Goal: Task Accomplishment & Management: Manage account settings

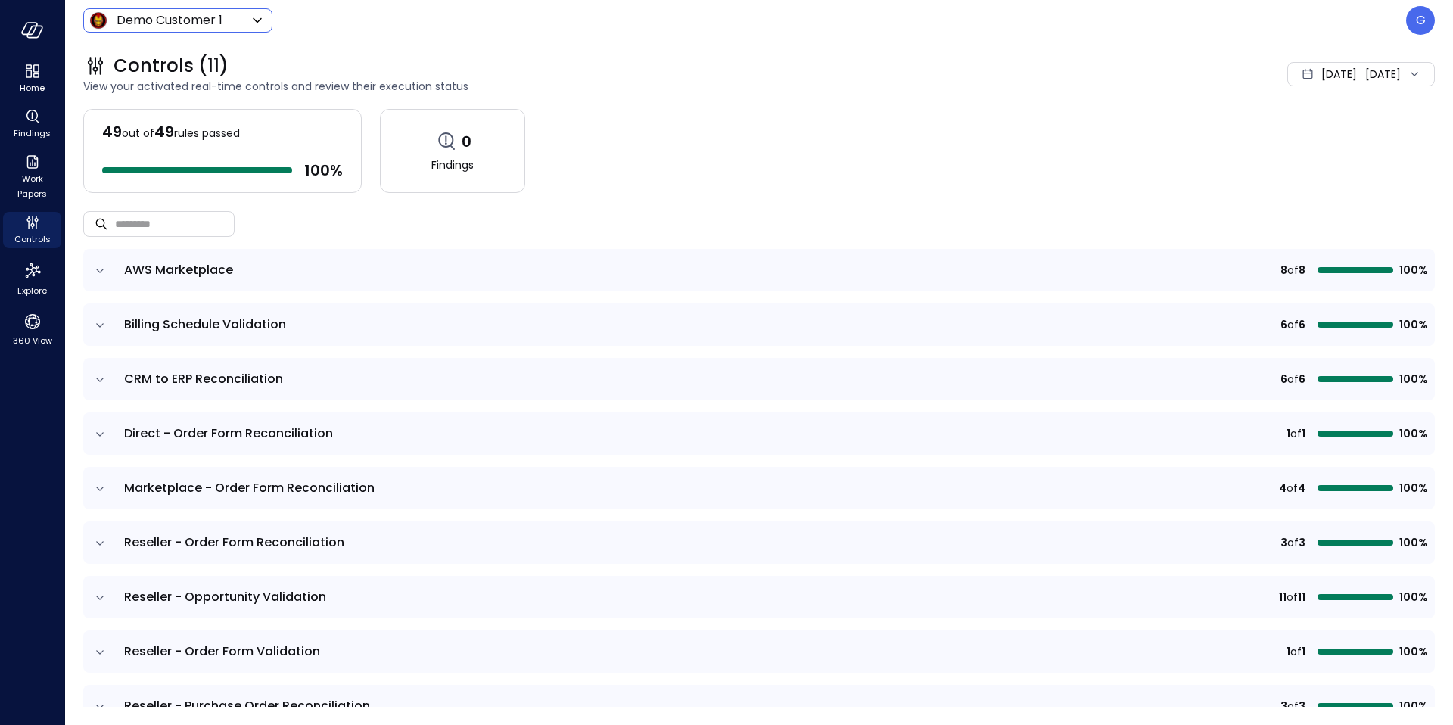
click at [179, 19] on body "Home Findings Work Papers Controls Explore 360 View Demo Customer 1 ***** ​ G C…" at bounding box center [726, 362] width 1453 height 725
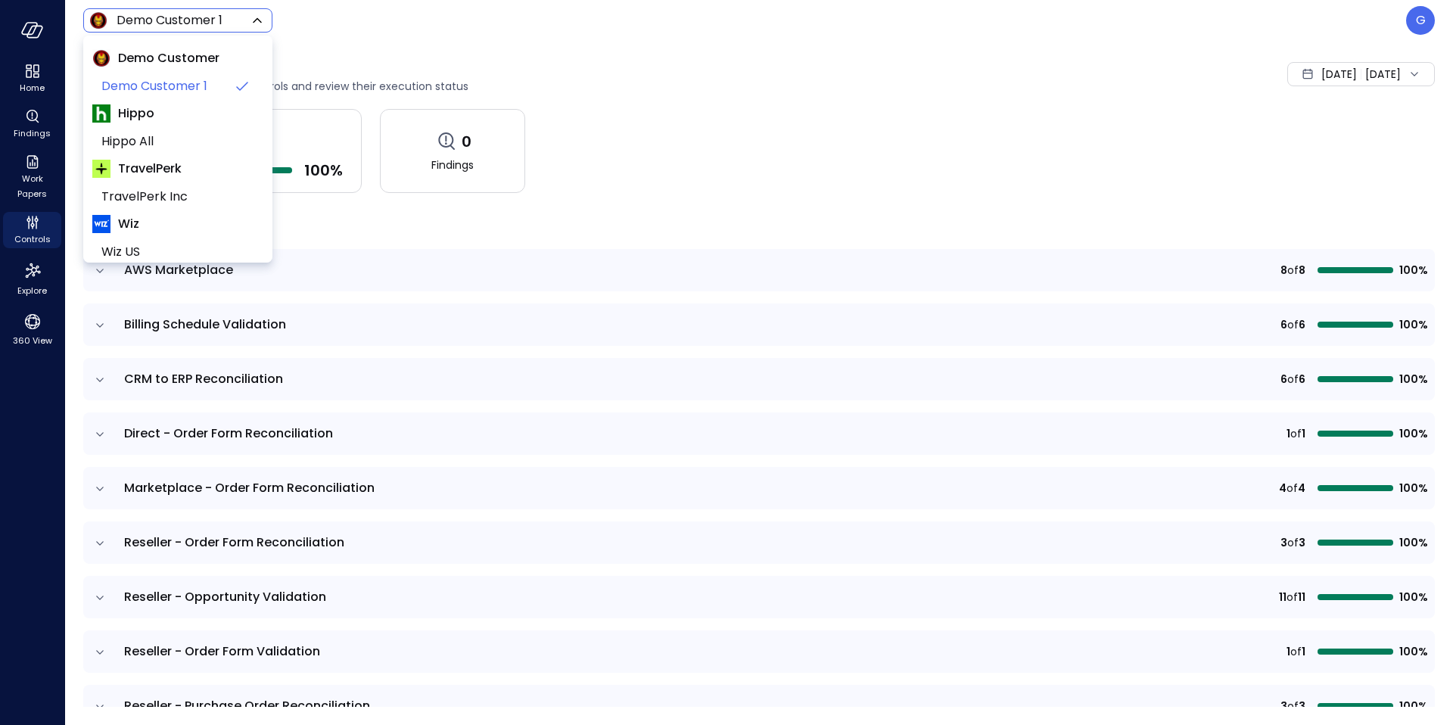
click at [143, 114] on span "Hippo" at bounding box center [136, 113] width 36 height 18
click at [121, 114] on span "Hippo" at bounding box center [136, 113] width 36 height 18
click at [335, 51] on div at bounding box center [726, 362] width 1453 height 725
click at [197, 26] on body "Home Findings Work Papers Controls Explore 360 View Demo Customer 1 ***** ​ G C…" at bounding box center [726, 362] width 1453 height 725
click at [120, 136] on span "Hippo All" at bounding box center [176, 141] width 150 height 18
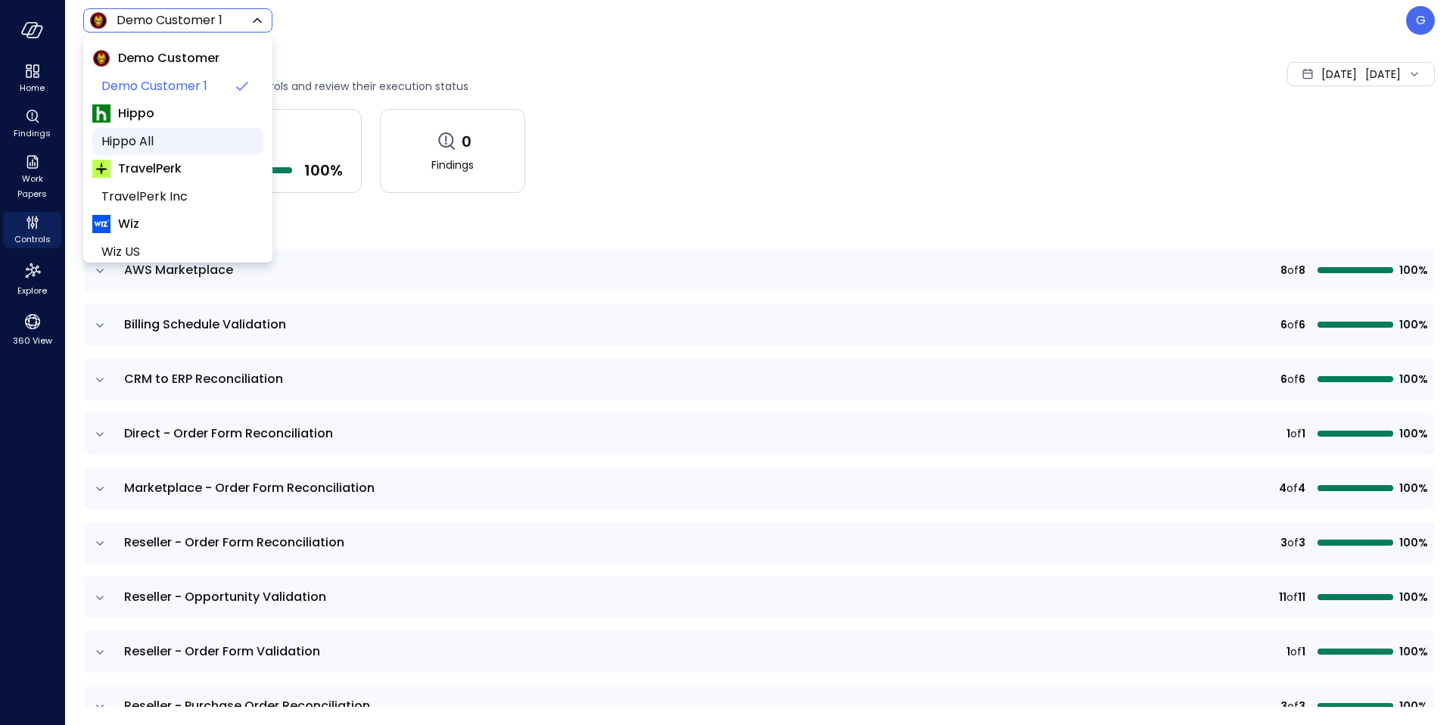
type input "*******"
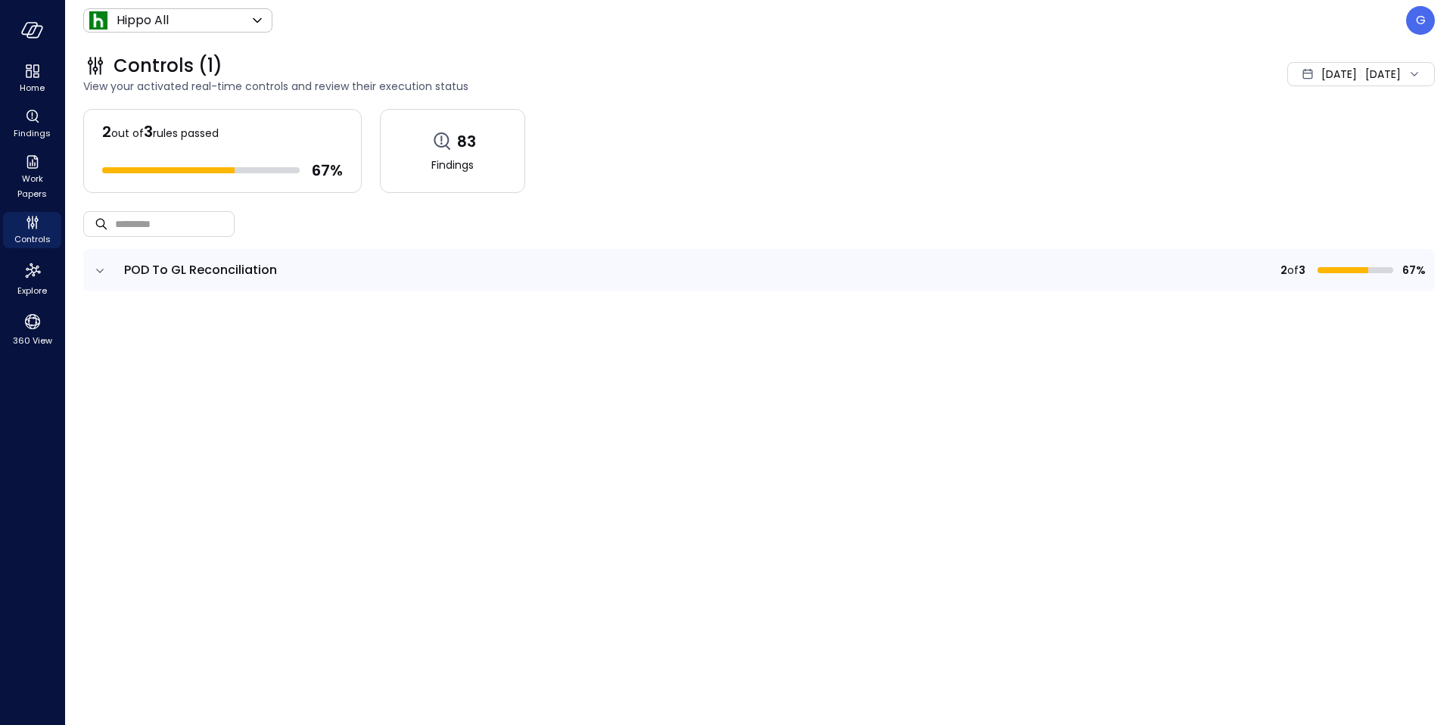
click at [103, 274] on icon "expand row" at bounding box center [99, 270] width 15 height 15
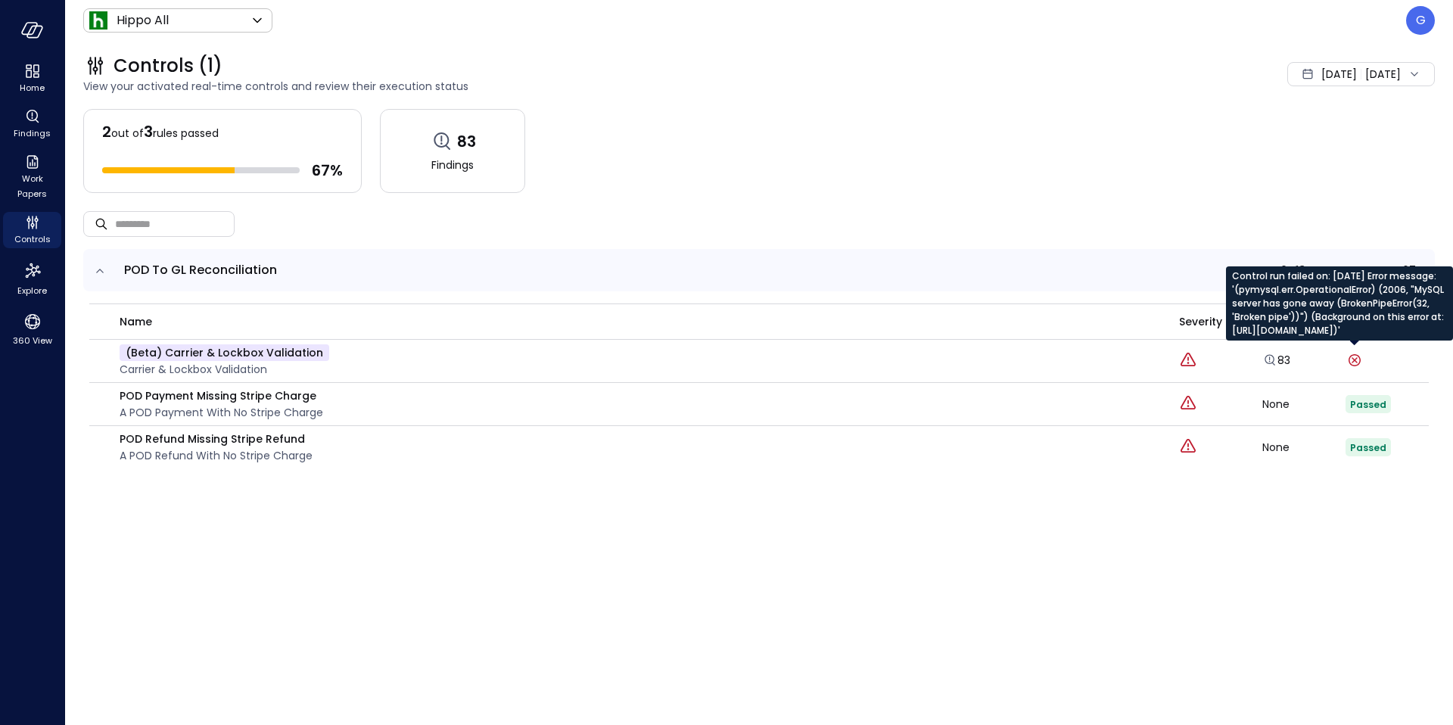
click at [1357, 356] on icon at bounding box center [1355, 360] width 18 height 18
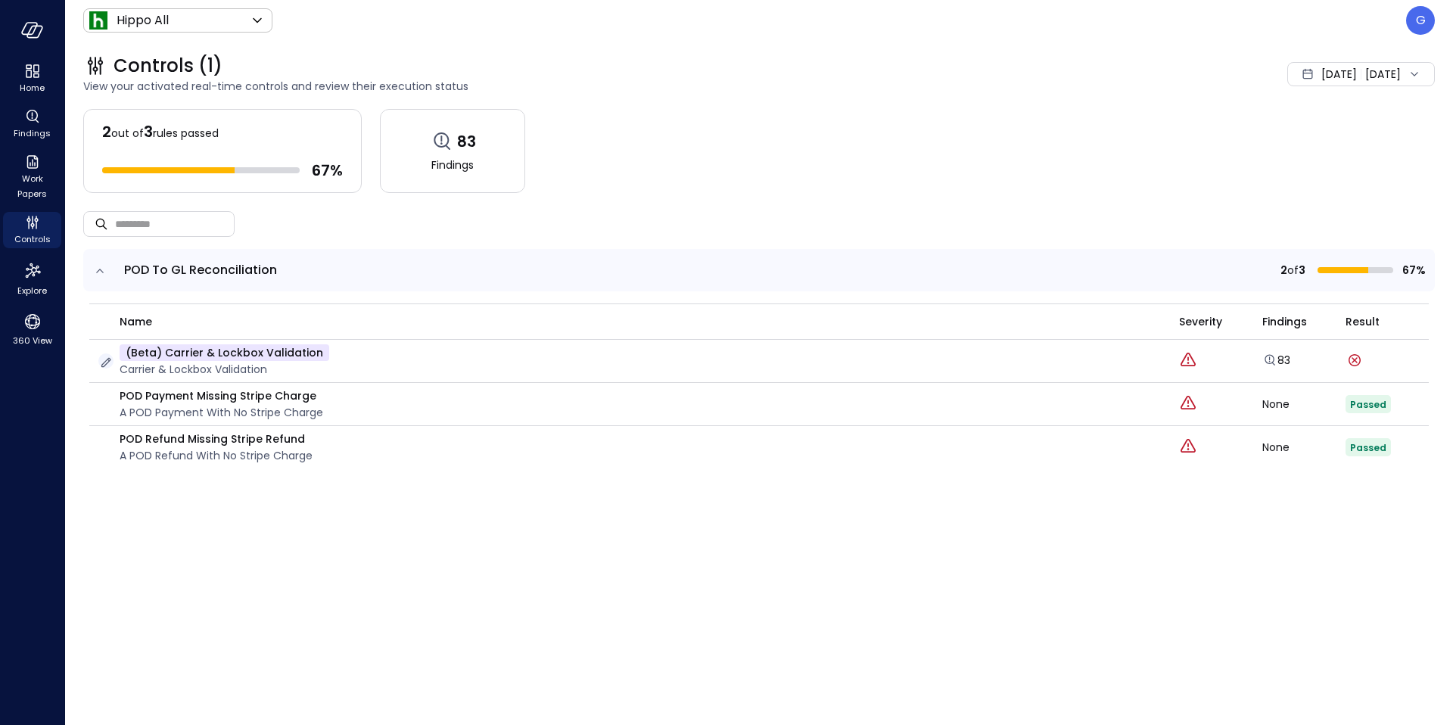
click at [102, 363] on icon "button" at bounding box center [105, 362] width 15 height 15
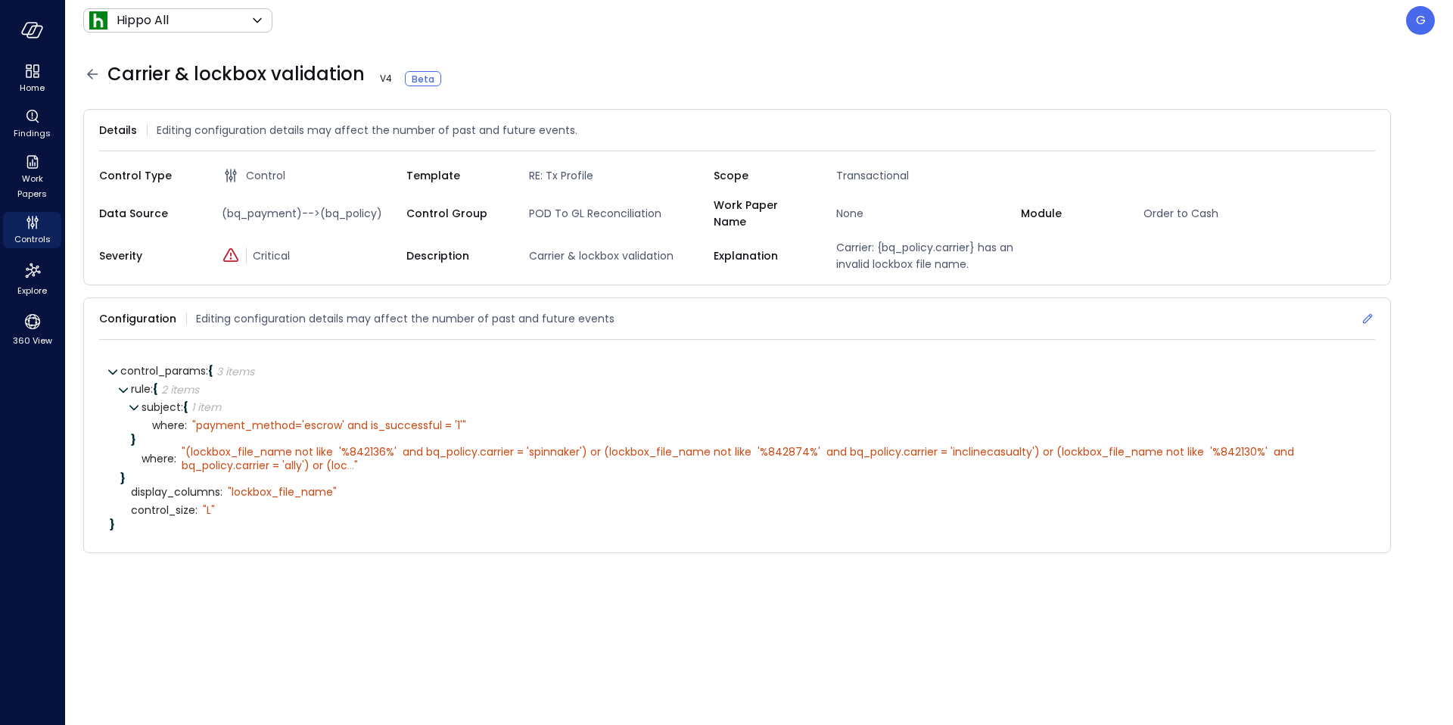
click at [1367, 311] on icon at bounding box center [1367, 318] width 15 height 15
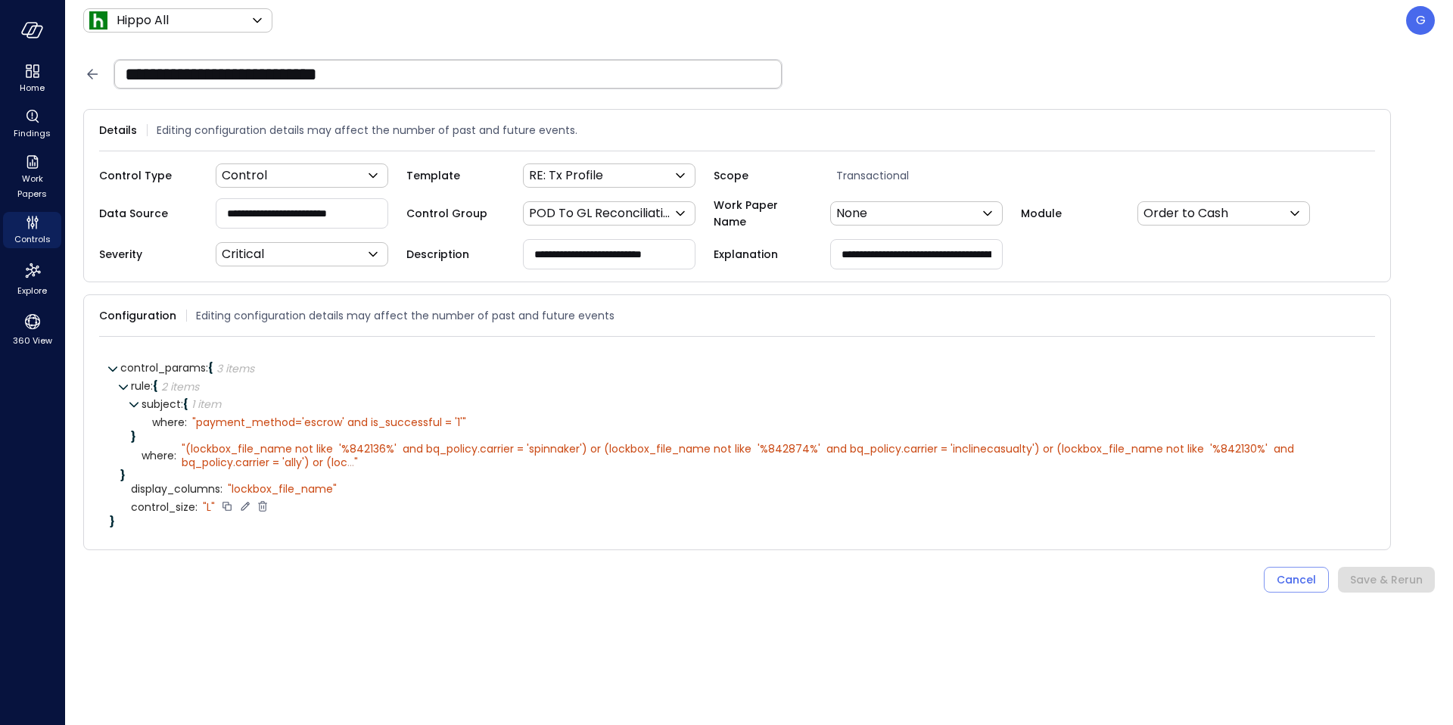
click at [239, 504] on icon at bounding box center [245, 507] width 14 height 14
type textarea "*"
click at [326, 502] on icon at bounding box center [329, 507] width 14 height 14
click at [1373, 580] on div "Save & Rerun" at bounding box center [1386, 580] width 73 height 19
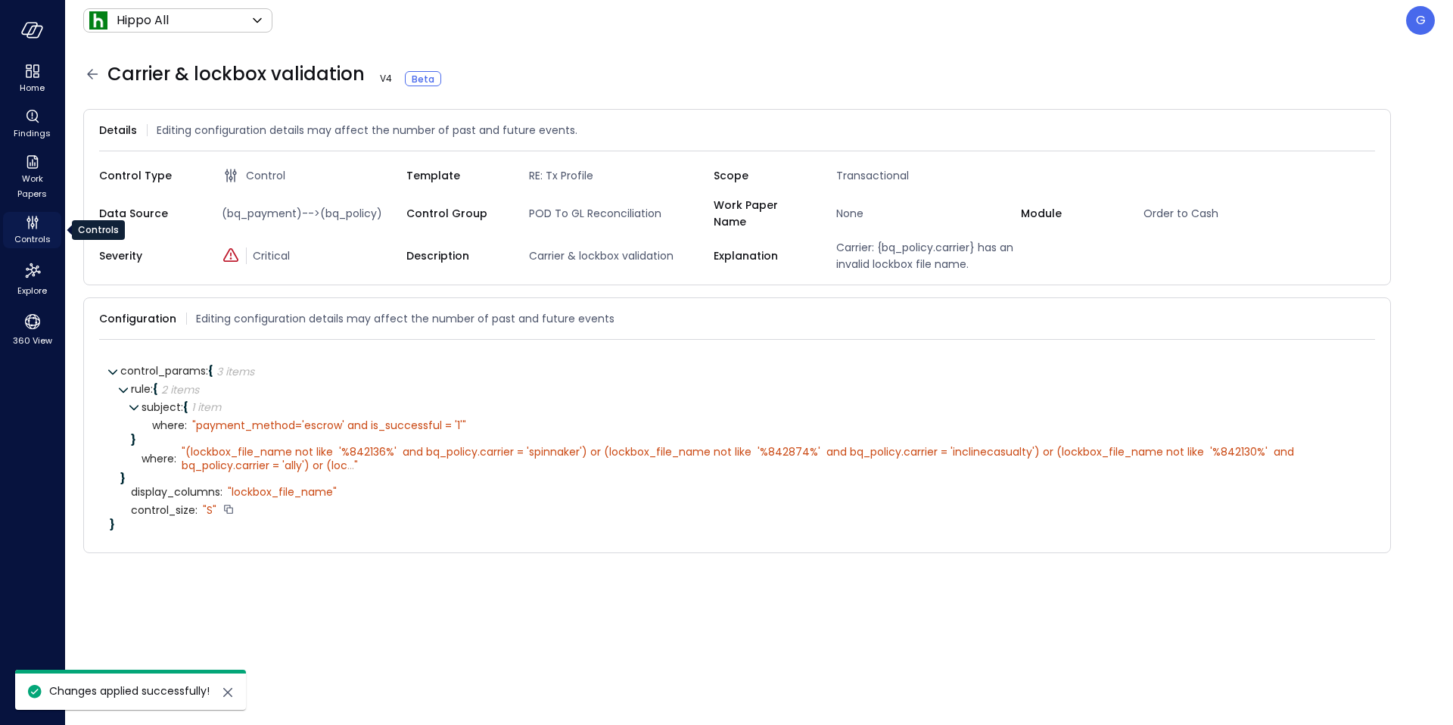
click at [36, 232] on span "Controls" at bounding box center [32, 239] width 36 height 15
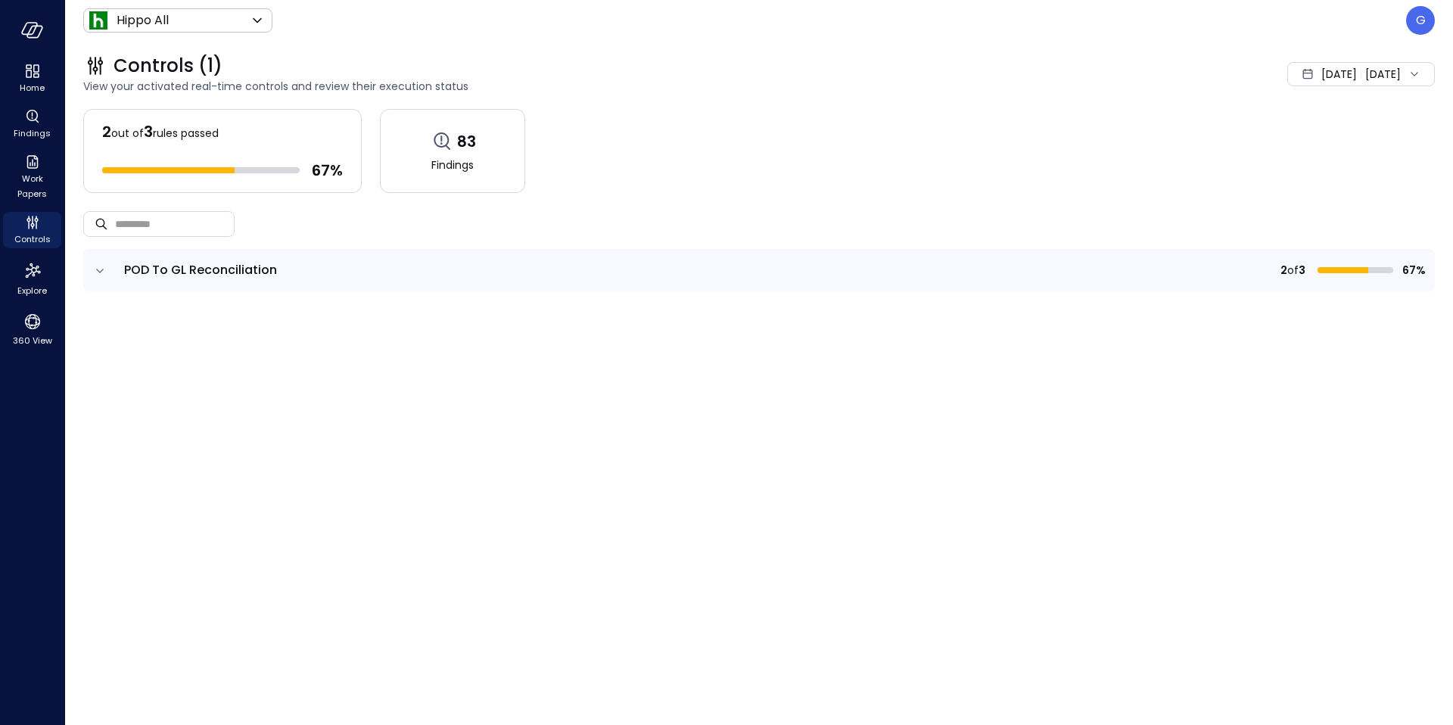
click at [101, 266] on icon "expand row" at bounding box center [99, 270] width 15 height 15
click at [101, 265] on icon "expand row" at bounding box center [99, 270] width 15 height 15
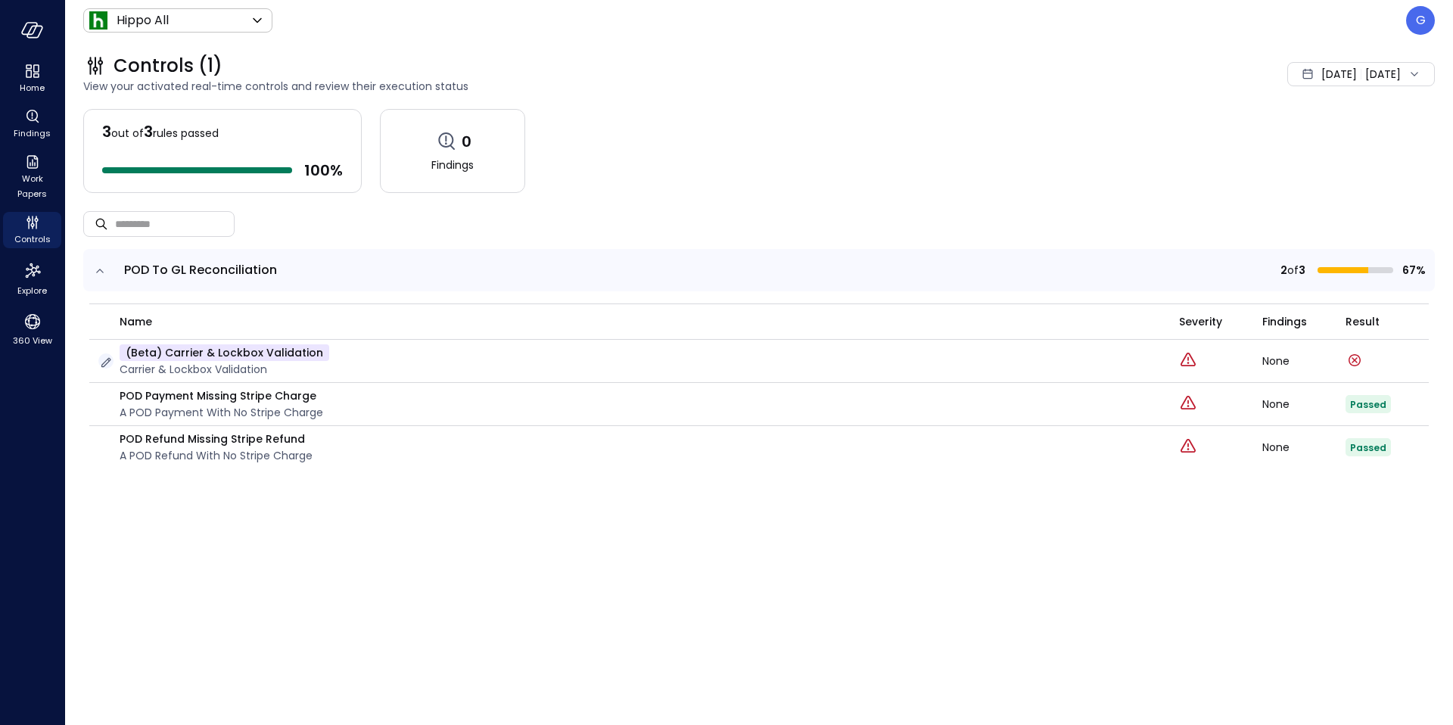
click at [107, 363] on icon "button" at bounding box center [105, 362] width 15 height 15
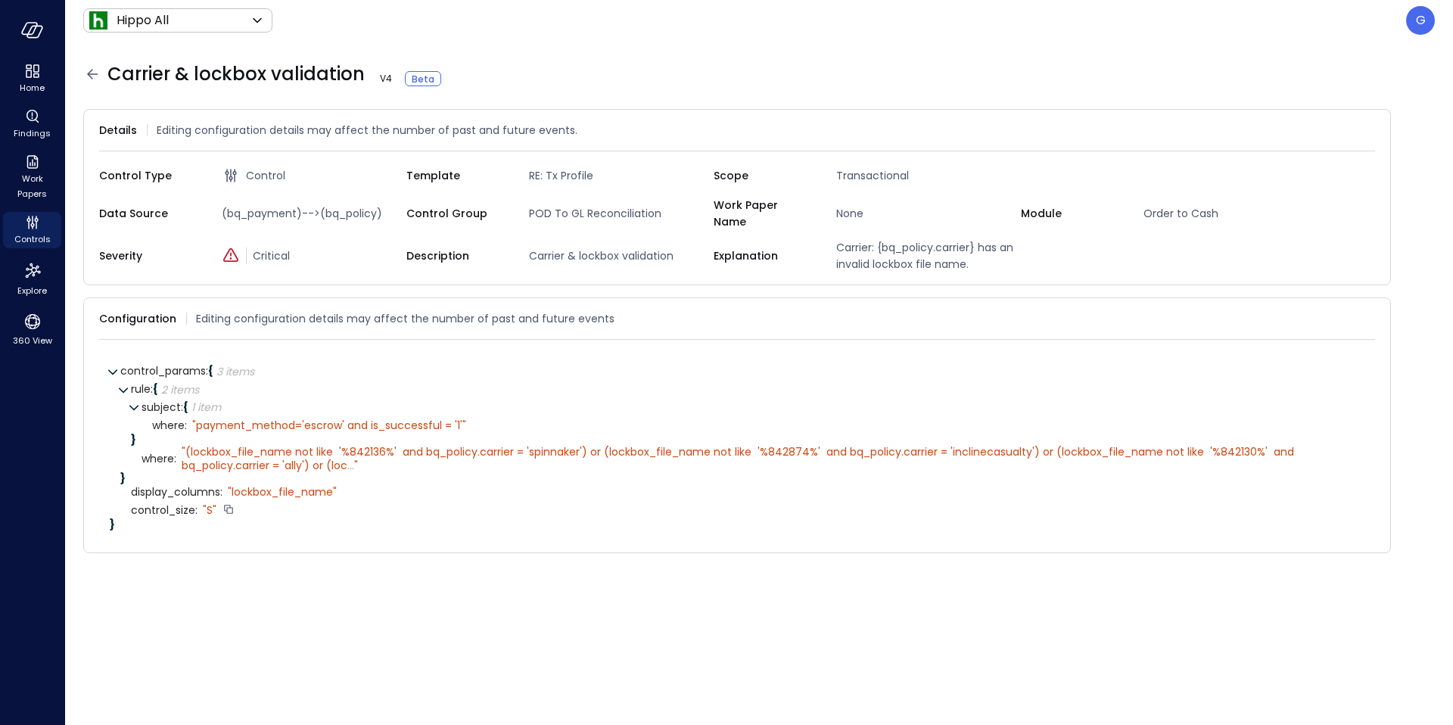
click at [210, 503] on div "" S"" at bounding box center [210, 510] width 14 height 14
click at [209, 503] on div "" S"" at bounding box center [210, 510] width 14 height 14
click at [1363, 311] on icon at bounding box center [1367, 318] width 15 height 15
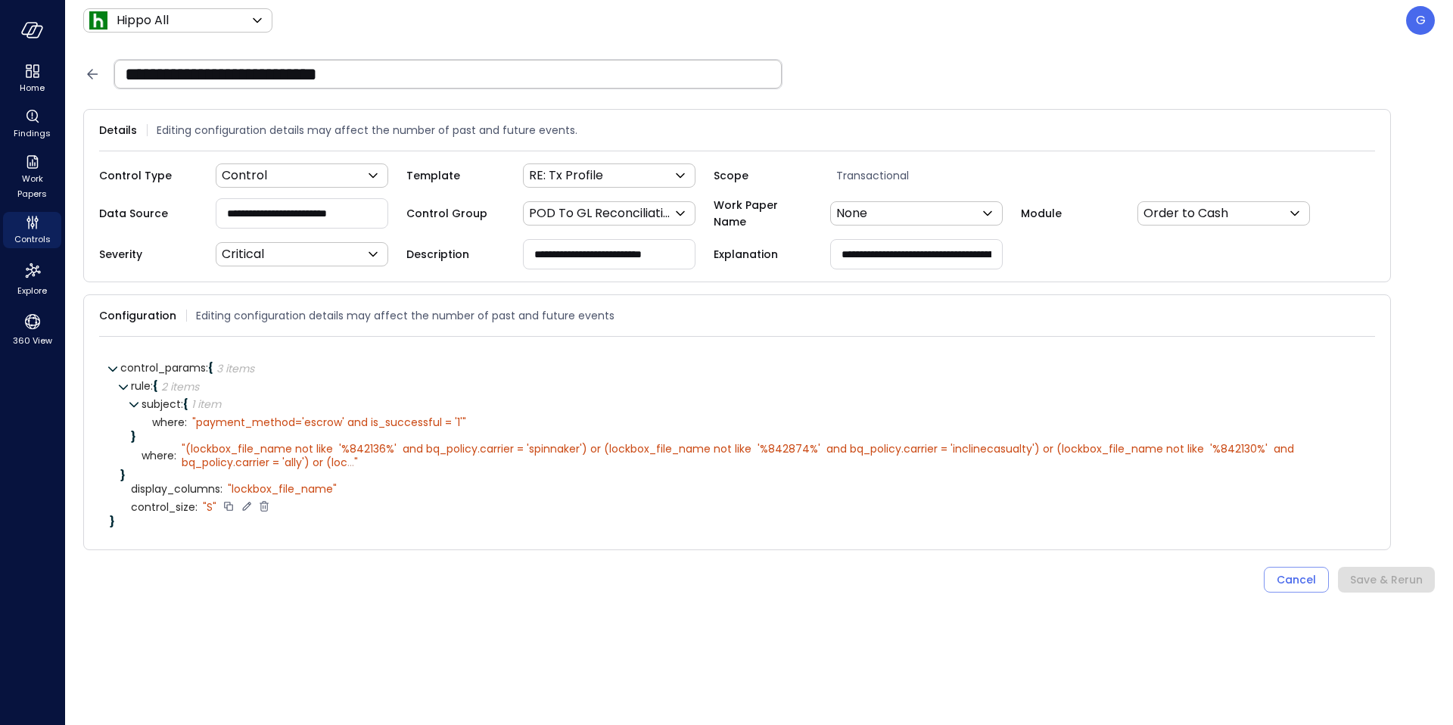
click at [245, 505] on icon at bounding box center [246, 507] width 8 height 8
type textarea "*"
click at [327, 501] on icon at bounding box center [329, 507] width 14 height 14
click at [1384, 581] on div "Save & Rerun" at bounding box center [1386, 580] width 73 height 19
